Goal: Task Accomplishment & Management: Use online tool/utility

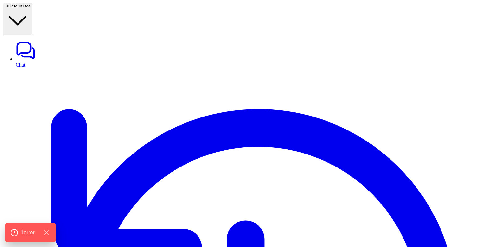
click at [30, 8] on span "Default Bot" at bounding box center [18, 6] width 21 height 5
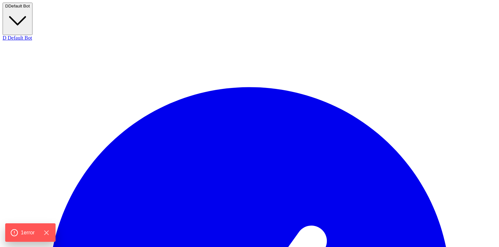
click at [30, 8] on span "Default Bot" at bounding box center [18, 6] width 21 height 5
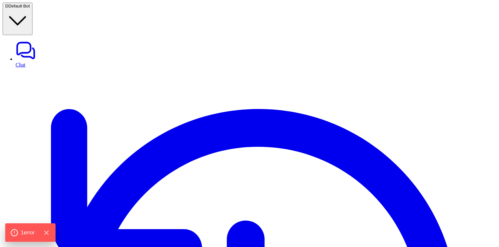
type textarea "**********"
click at [30, 7] on span "Default Bot" at bounding box center [18, 6] width 21 height 5
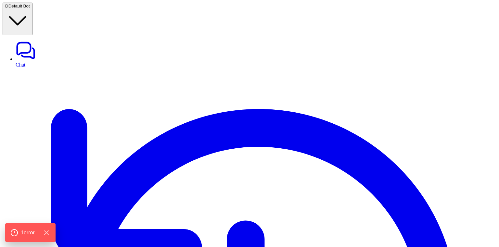
scroll to position [173, 0]
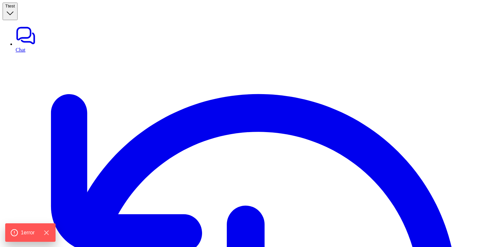
type textarea "**********"
click at [15, 8] on span "test" at bounding box center [11, 6] width 7 height 5
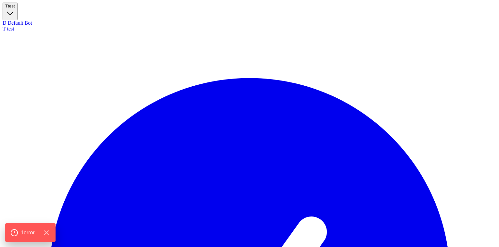
scroll to position [306, 0]
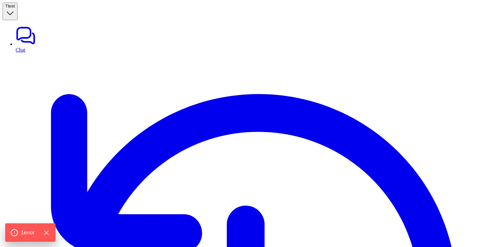
click at [15, 8] on span "test" at bounding box center [11, 6] width 7 height 5
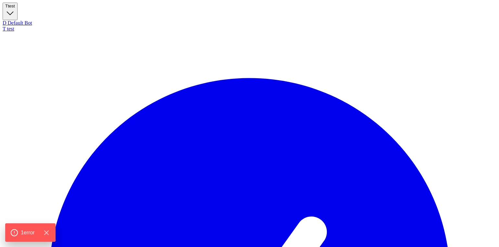
type textarea "**********"
click at [60, 26] on link "D Default Bot" at bounding box center [250, 23] width 494 height 6
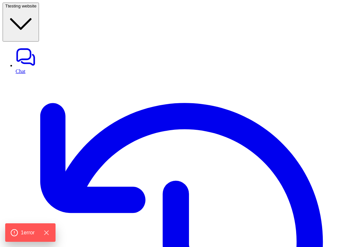
scroll to position [62, 0]
type textarea "**********"
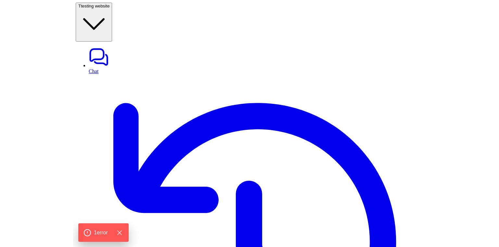
scroll to position [99, 0]
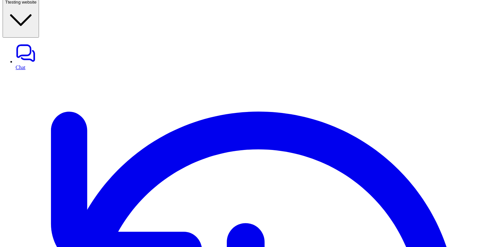
scroll to position [4, 0]
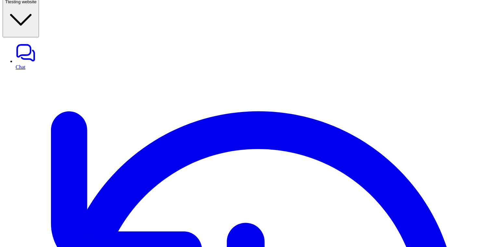
drag, startPoint x: 152, startPoint y: 96, endPoint x: 134, endPoint y: 97, distance: 17.9
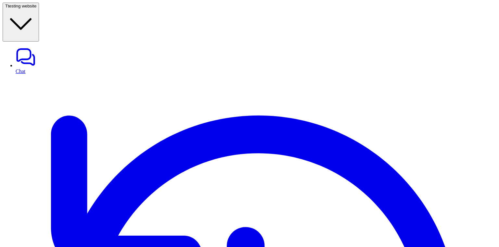
scroll to position [4, 0]
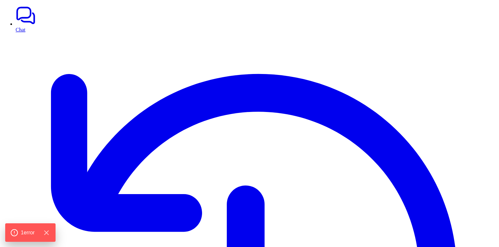
scroll to position [39, 0]
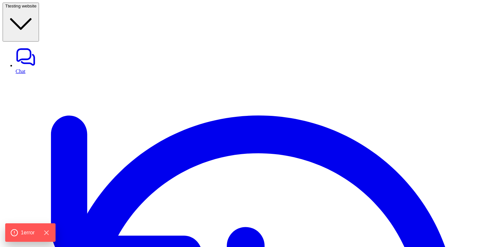
type textarea "**********"
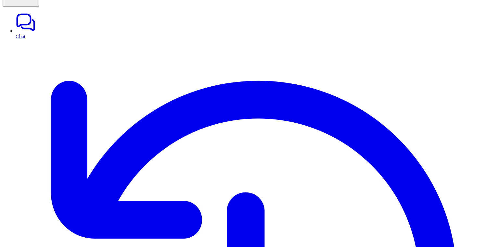
scroll to position [78, 0]
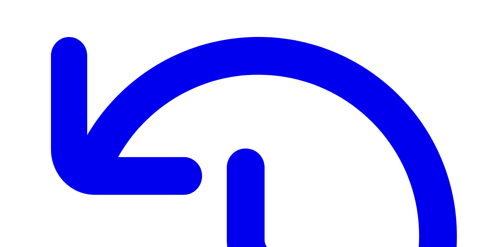
scroll to position [99, 0]
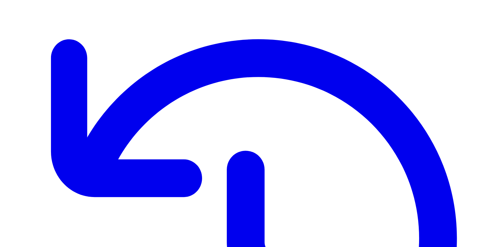
scroll to position [79, 0]
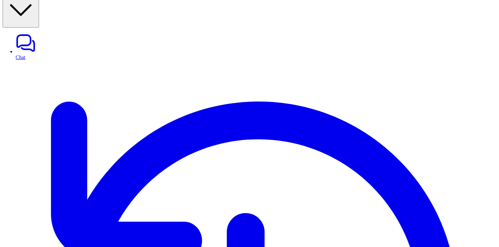
scroll to position [0, 0]
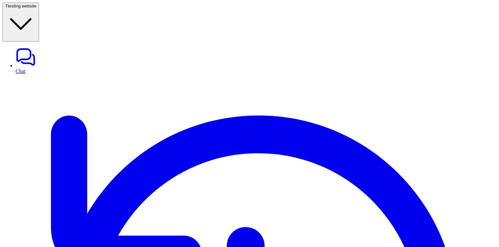
drag, startPoint x: 194, startPoint y: 113, endPoint x: 116, endPoint y: 114, distance: 78.3
copy p "ld the AI agent leave public replie"
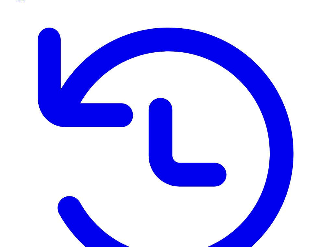
scroll to position [79, 0]
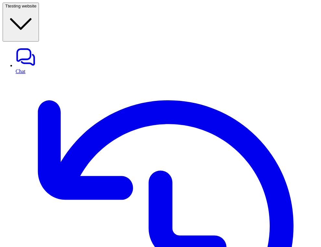
type textarea "**********"
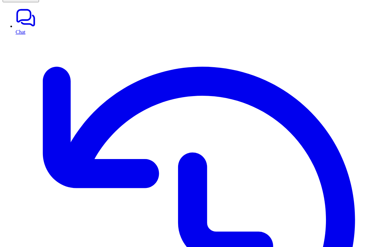
scroll to position [79, 0]
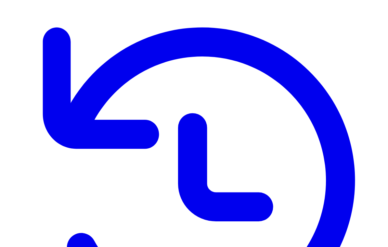
type textarea "***** *****"
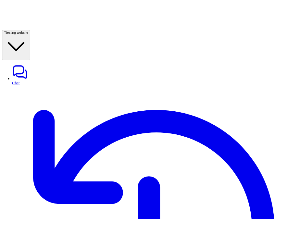
scroll to position [78, 0]
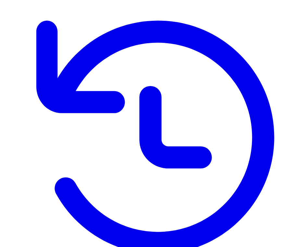
type textarea "**********"
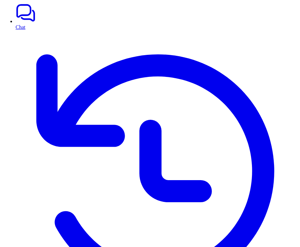
scroll to position [79, 0]
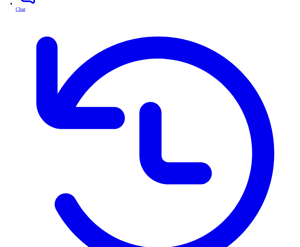
scroll to position [79, 0]
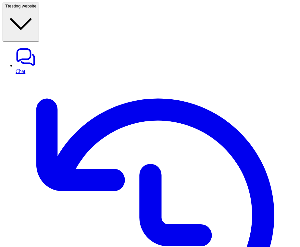
scroll to position [79, 0]
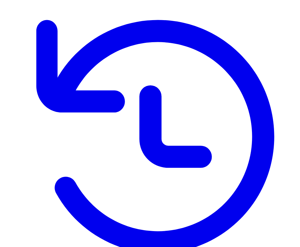
type textarea "**********"
drag, startPoint x: 141, startPoint y: 209, endPoint x: 126, endPoint y: 209, distance: 15.6
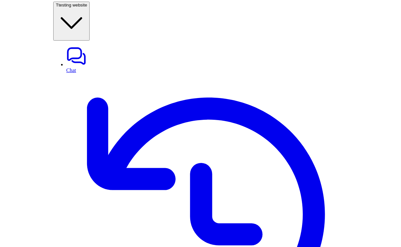
scroll to position [99, 0]
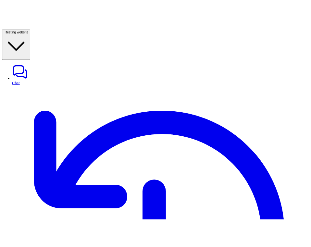
scroll to position [28, 0]
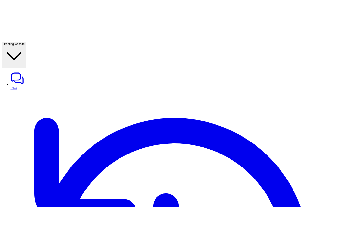
scroll to position [85, 0]
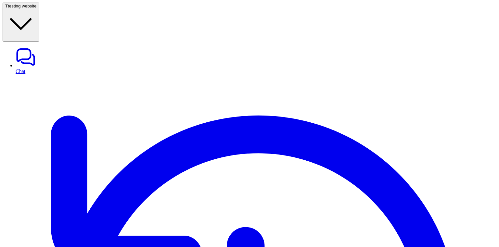
scroll to position [77, 0]
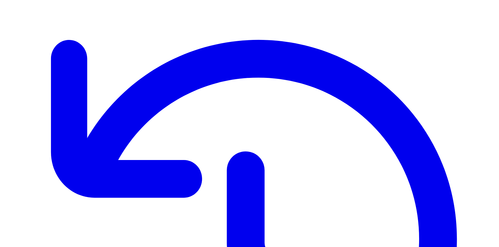
scroll to position [79, 0]
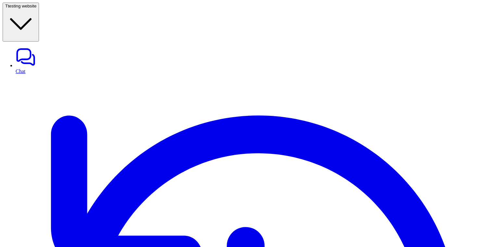
type textarea "**********"
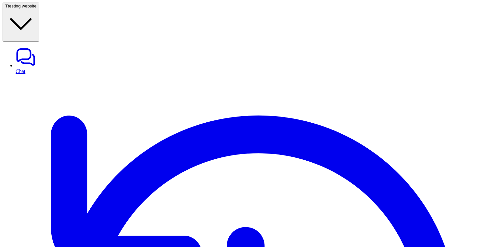
scroll to position [19, 0]
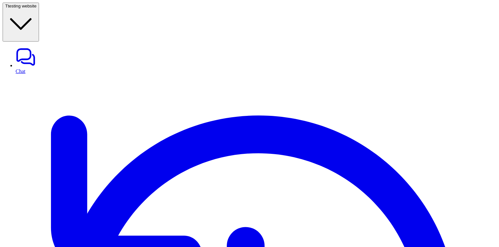
type textarea "**********"
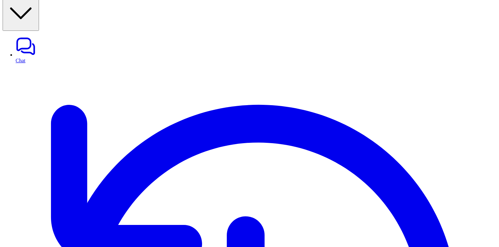
scroll to position [13, 0]
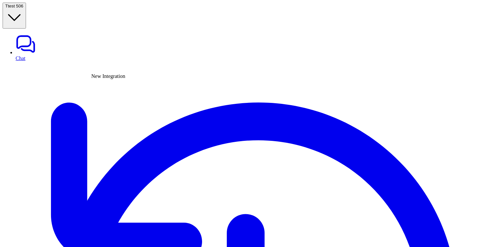
type input "******"
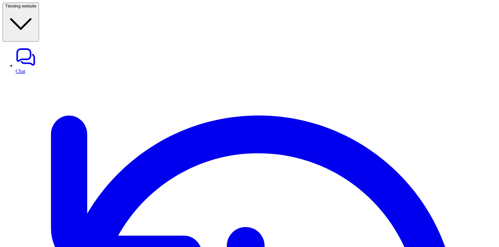
scroll to position [4, 0]
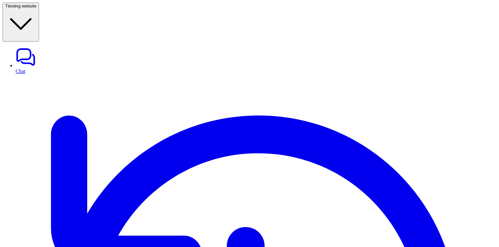
type input "******"
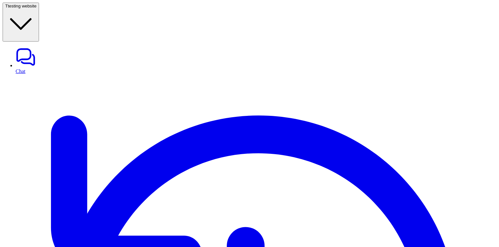
type input "******"
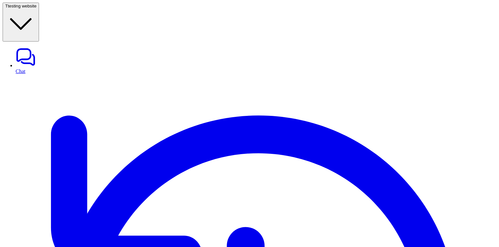
scroll to position [87, 0]
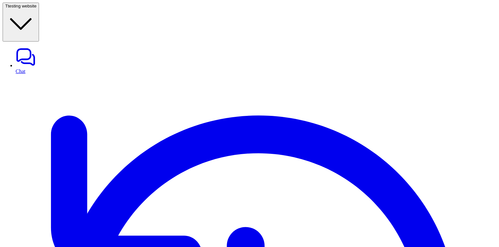
scroll to position [4, 0]
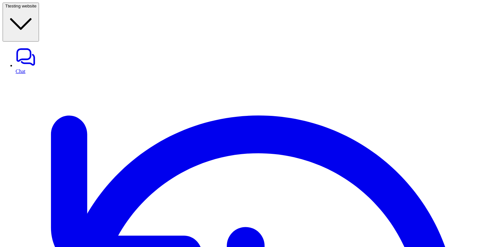
scroll to position [4, 0]
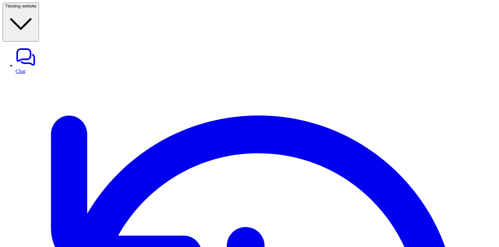
scroll to position [4, 0]
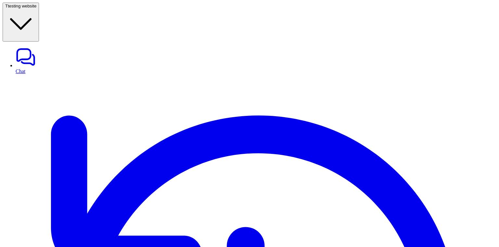
scroll to position [4, 0]
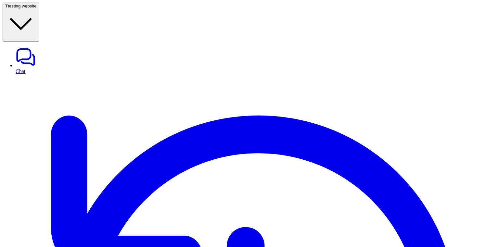
scroll to position [4, 0]
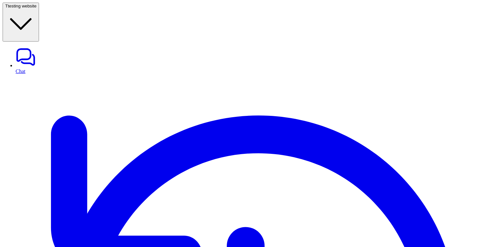
scroll to position [19, 0]
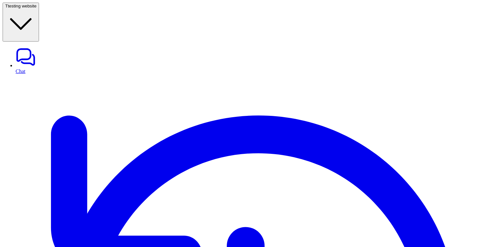
scroll to position [4, 0]
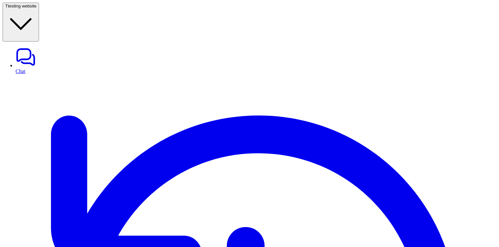
scroll to position [4, 0]
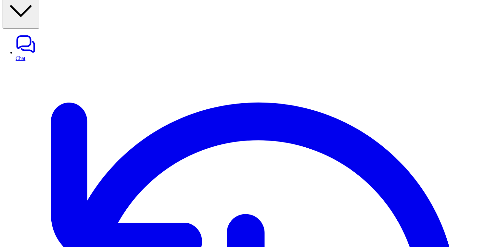
scroll to position [19, 0]
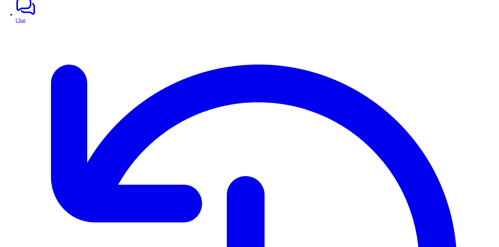
scroll to position [4, 0]
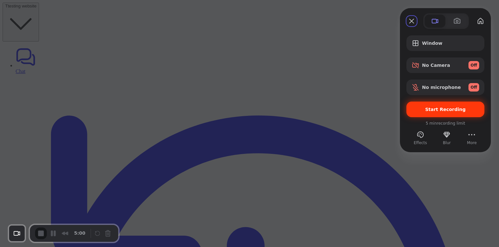
click at [459, 108] on span "Start Recording" at bounding box center [445, 109] width 41 height 5
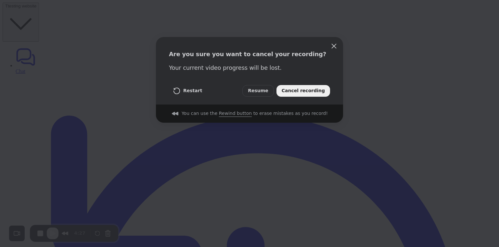
click at [298, 92] on span "Cancel recording" at bounding box center [303, 90] width 43 height 7
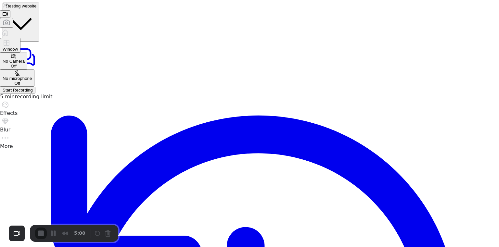
click at [33, 93] on span "Start Recording" at bounding box center [18, 90] width 30 height 5
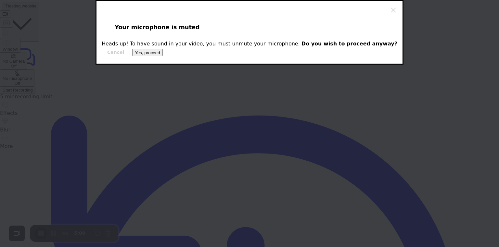
click at [160, 55] on span "Yes, proceed" at bounding box center [147, 52] width 25 height 5
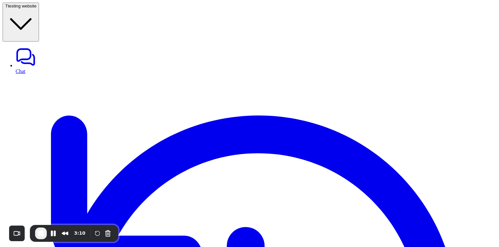
click at [42, 232] on span "End Recording" at bounding box center [41, 234] width 8 height 8
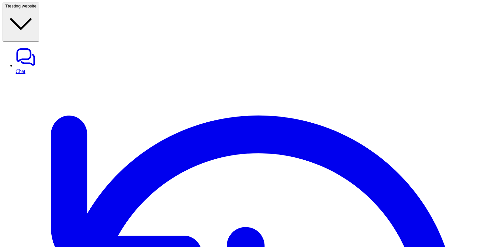
scroll to position [19, 0]
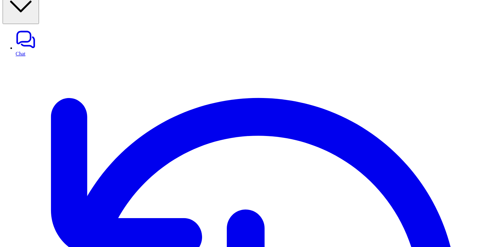
scroll to position [19, 0]
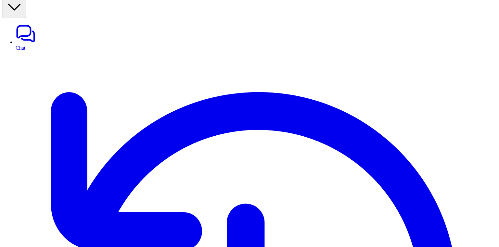
scroll to position [13, 0]
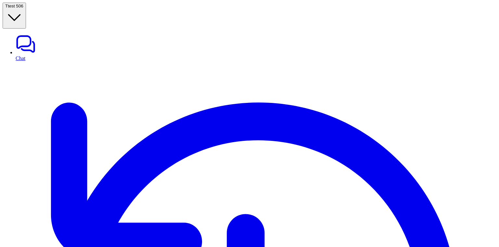
scroll to position [13, 0]
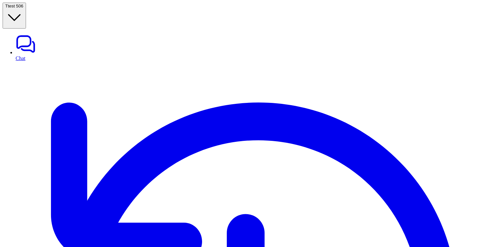
scroll to position [13, 0]
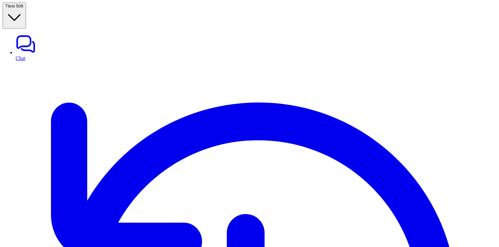
scroll to position [13, 0]
